Goal: Task Accomplishment & Management: Manage account settings

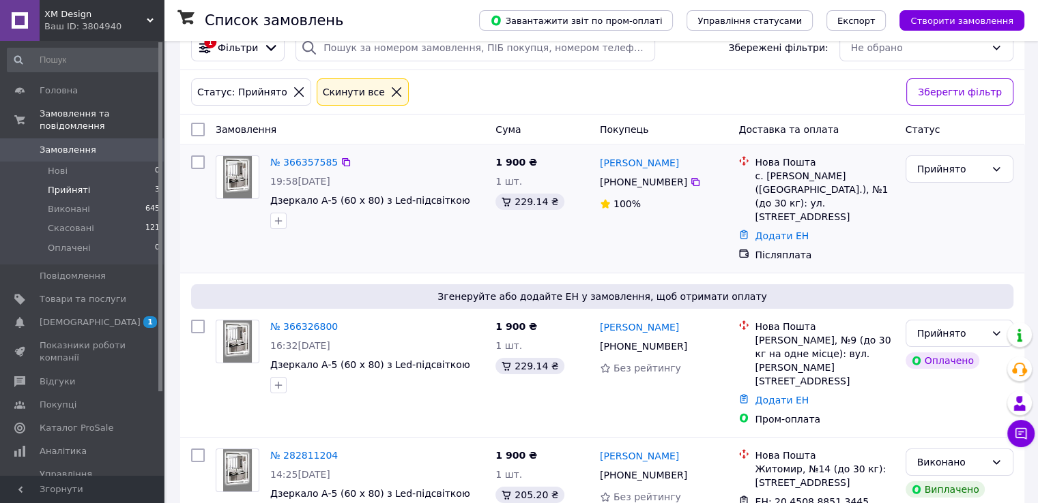
scroll to position [117, 0]
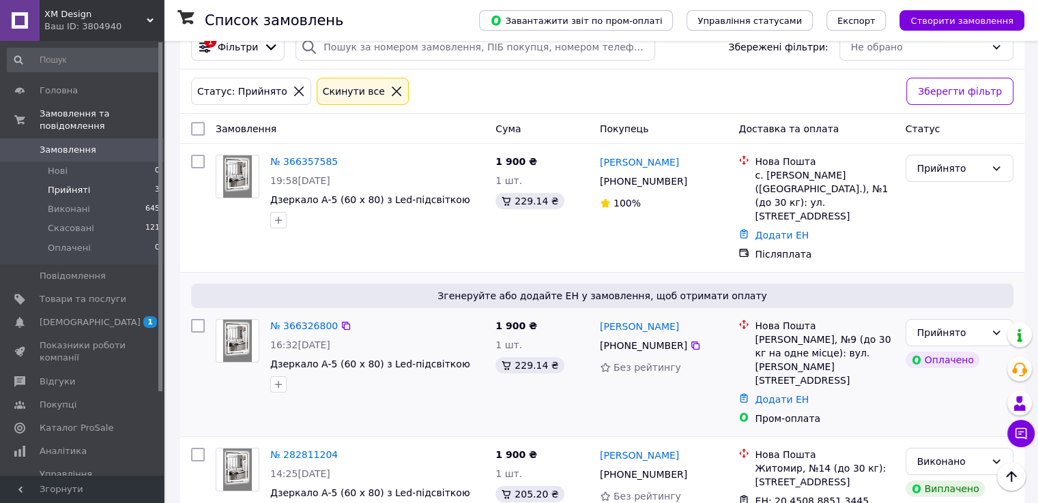
click at [319, 318] on div "№ 366326800" at bounding box center [304, 326] width 70 height 16
click at [319, 321] on link "№ 366326800" at bounding box center [304, 326] width 68 height 11
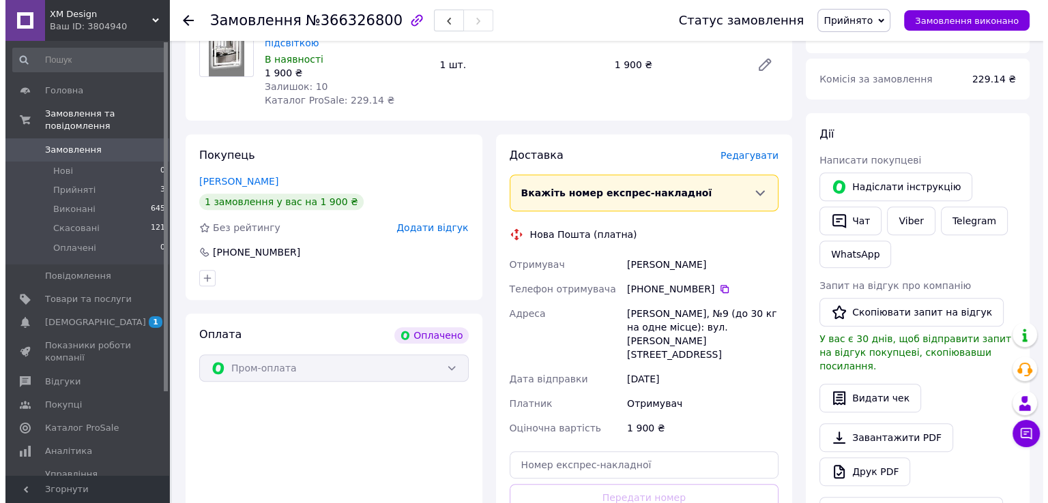
scroll to position [546, 0]
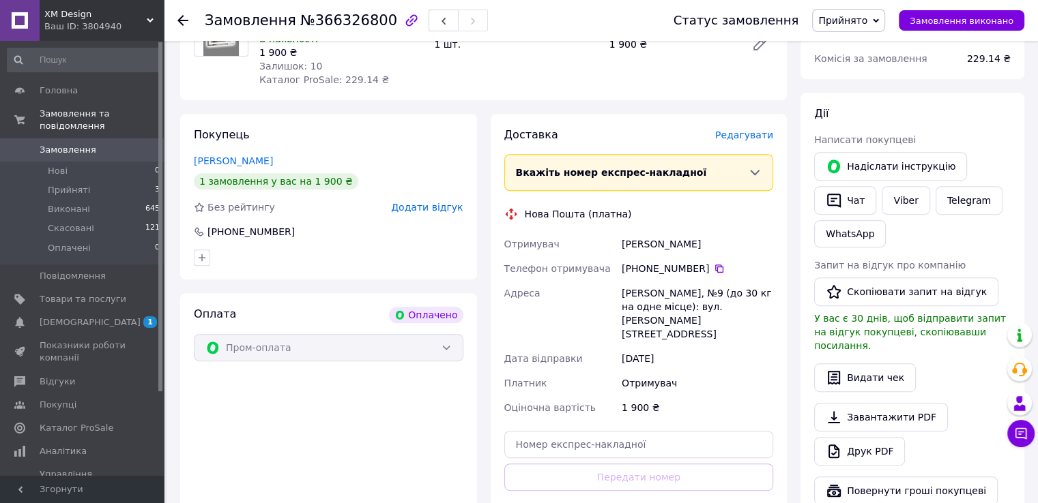
click at [739, 136] on span "Редагувати" at bounding box center [744, 135] width 58 height 11
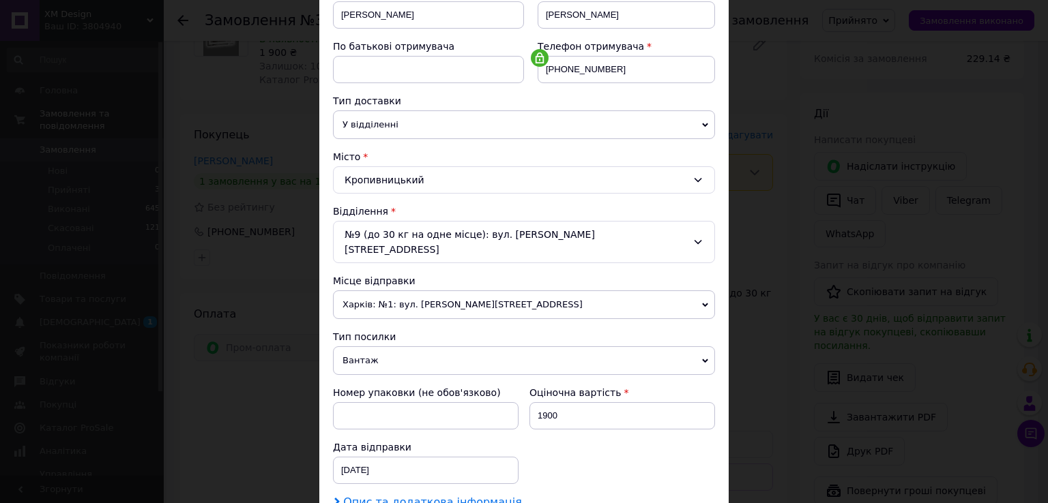
scroll to position [398, 0]
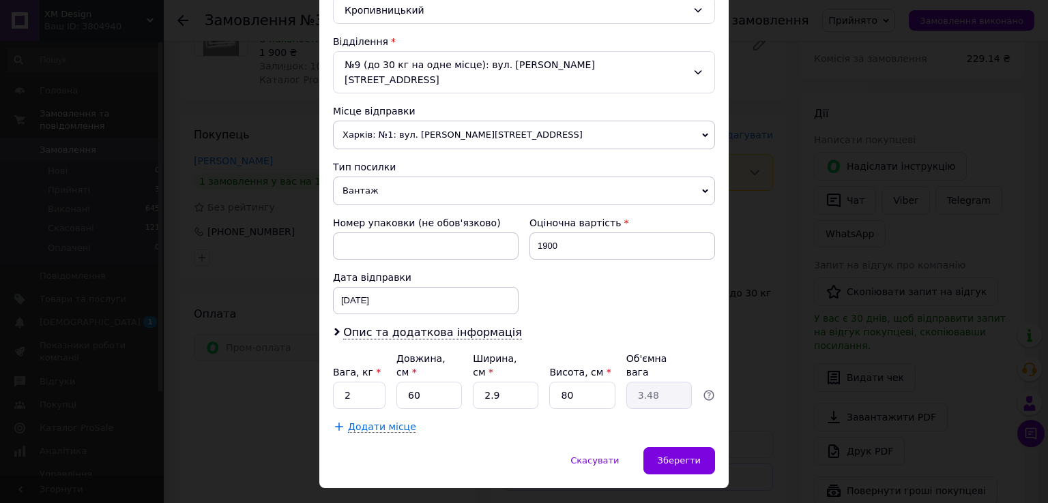
click at [449, 65] on div "№9 (до 30 кг на одне місце): вул. Зінченка, 9" at bounding box center [524, 72] width 382 height 42
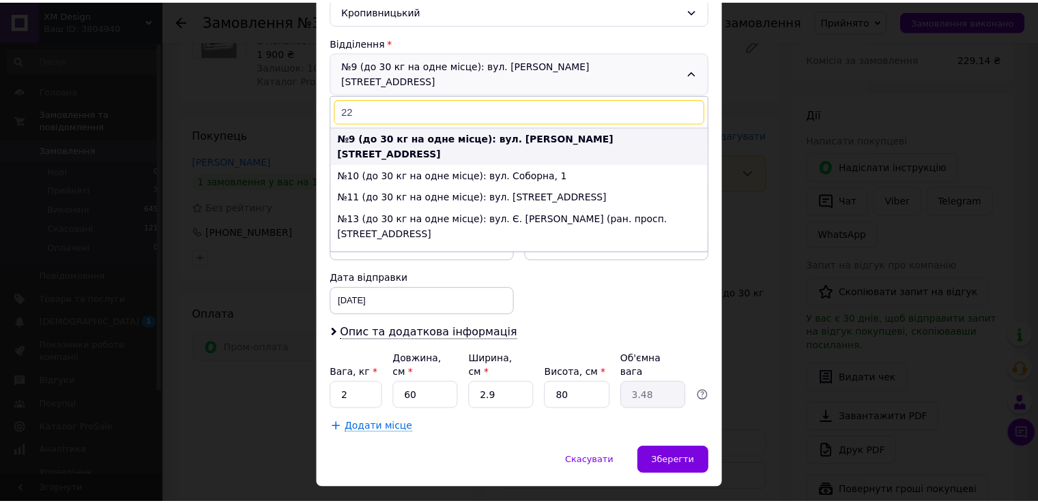
scroll to position [0, 0]
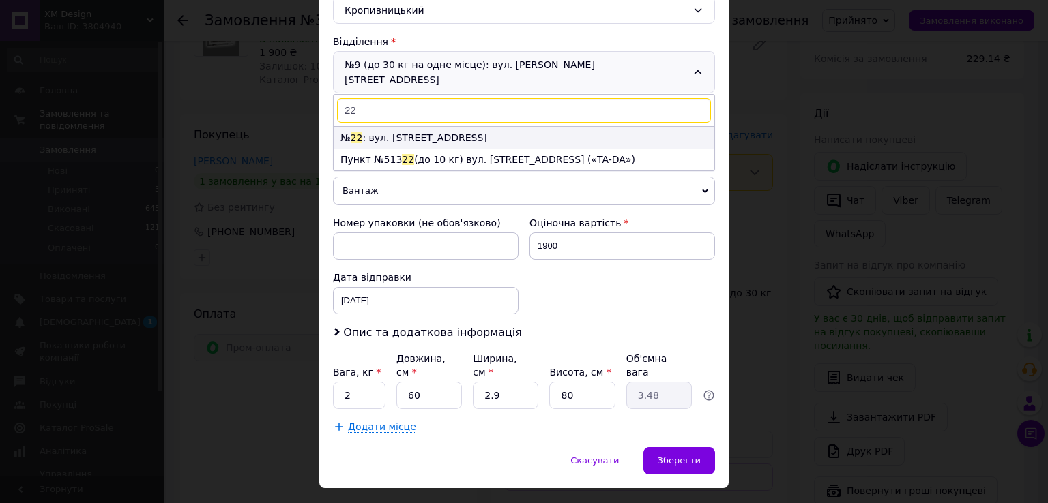
type input "22"
click at [465, 127] on li "№ 22 : вул. Покровська, 73" at bounding box center [524, 138] width 381 height 22
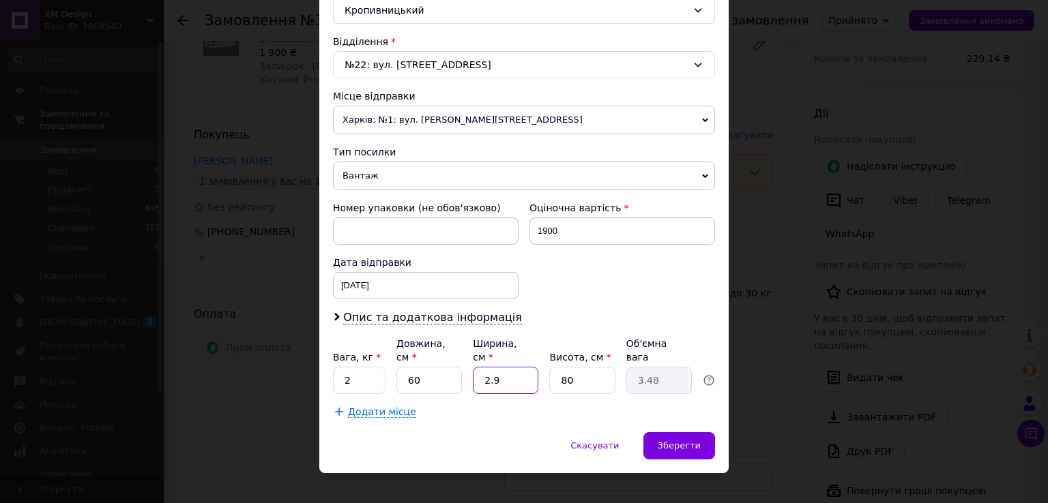
drag, startPoint x: 371, startPoint y: 357, endPoint x: 327, endPoint y: 358, distance: 44.4
click at [327, 358] on div "Спосіб доставки Нова Пошта (платна) Платник Отримувач Відправник Прізвище отрим…" at bounding box center [523, 61] width 409 height 741
type input "1"
type input "1.2"
type input "1"
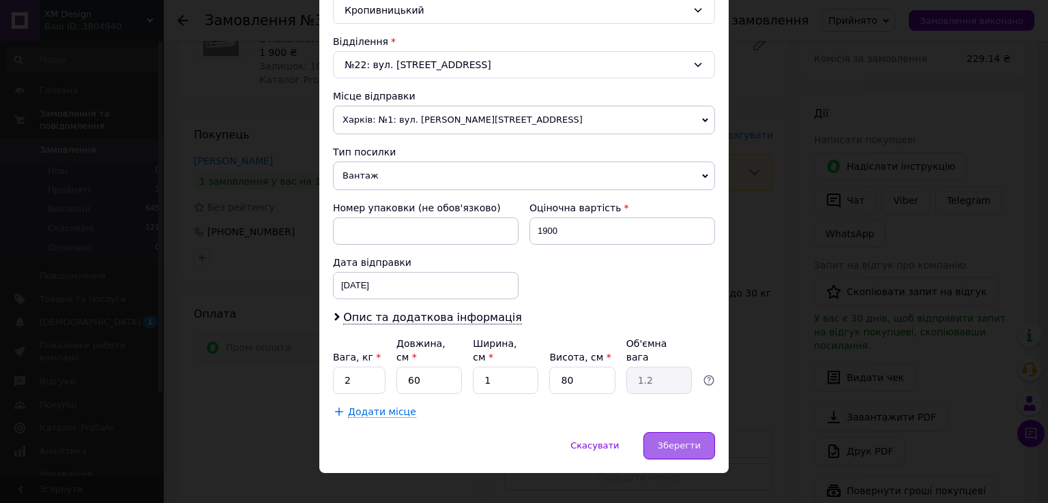
click at [699, 432] on div "Зберегти" at bounding box center [679, 445] width 72 height 27
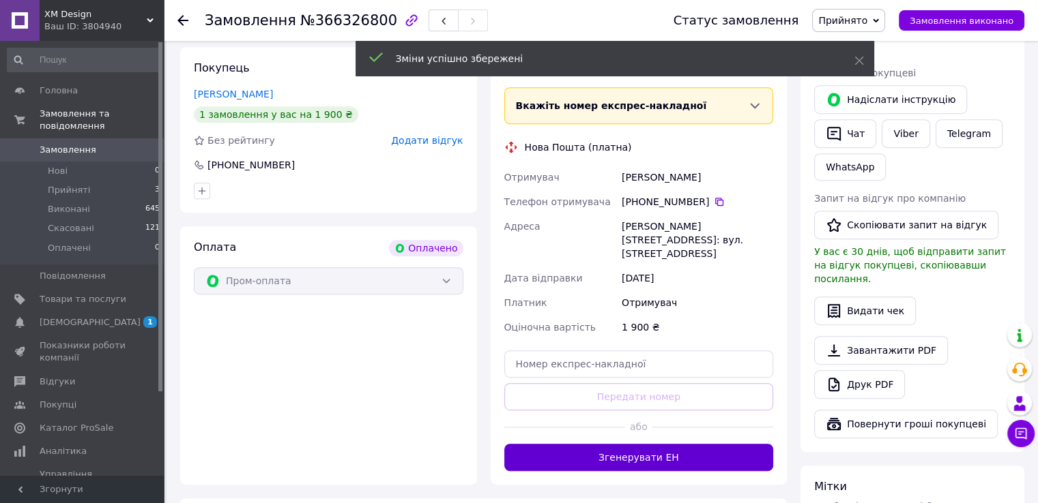
scroll to position [682, 0]
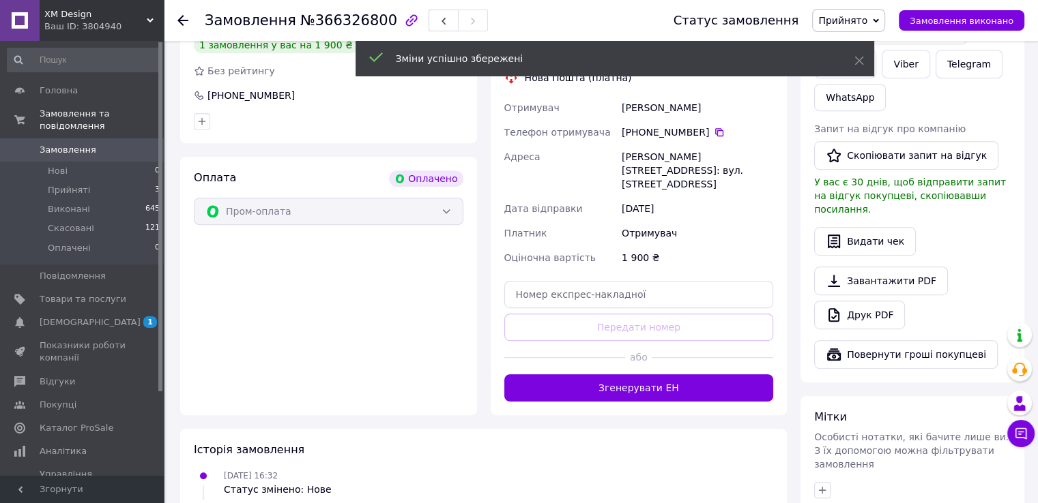
click at [605, 379] on button "Згенерувати ЕН" at bounding box center [638, 387] width 269 height 27
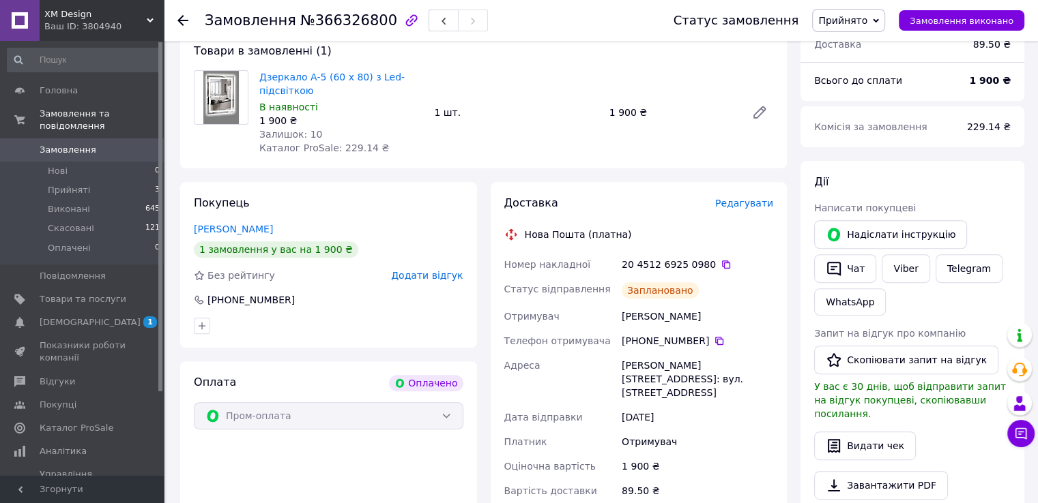
scroll to position [68, 0]
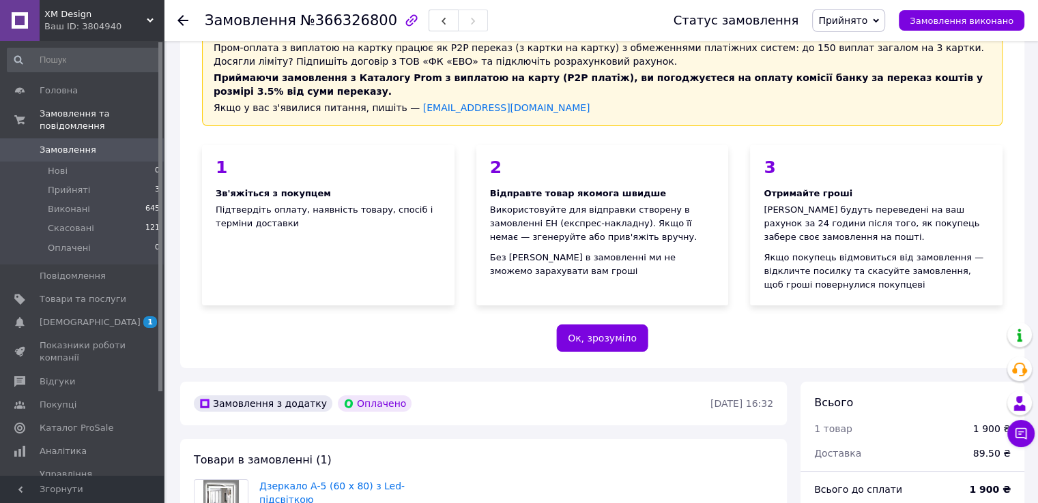
click at [186, 19] on icon at bounding box center [182, 20] width 11 height 11
